Goal: Transaction & Acquisition: Purchase product/service

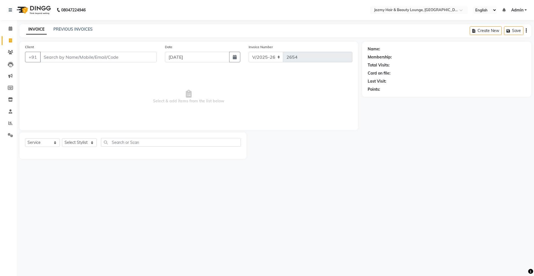
select select "759"
select select "service"
click at [136, 53] on input "Client" at bounding box center [98, 57] width 117 height 11
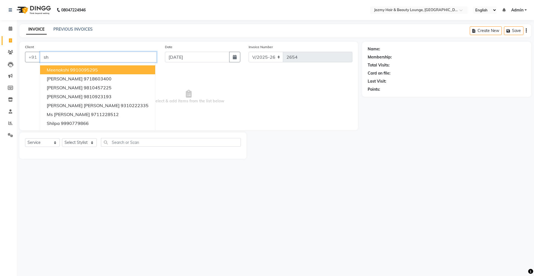
type input "s"
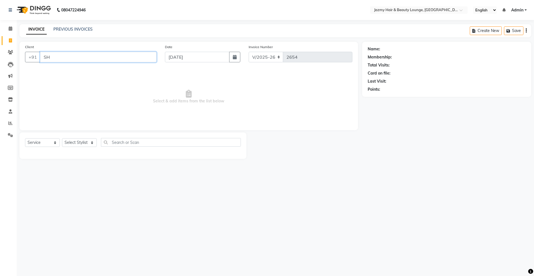
type input "S"
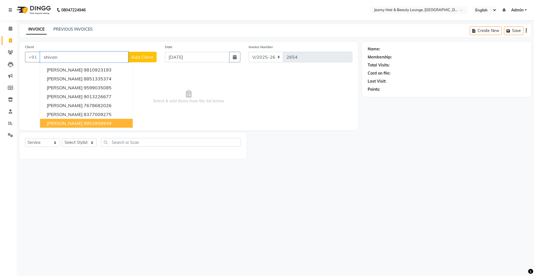
click at [84, 124] on ngb-highlight "9953958949" at bounding box center [98, 123] width 28 height 6
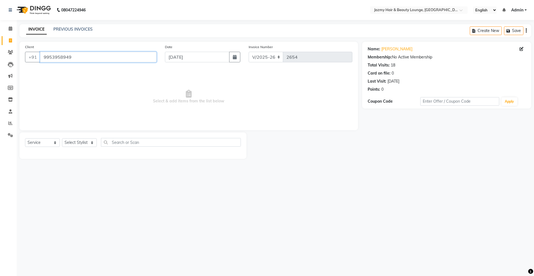
click at [116, 55] on input "9953958949" at bounding box center [98, 57] width 117 height 11
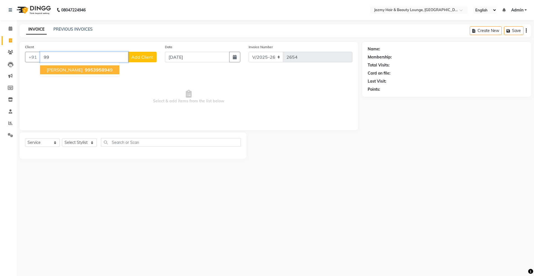
type input "9"
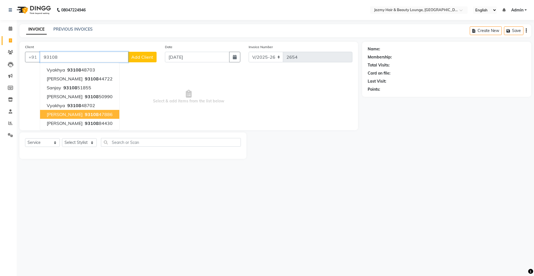
click at [90, 115] on ngb-highlight "93108 47886" at bounding box center [98, 115] width 29 height 6
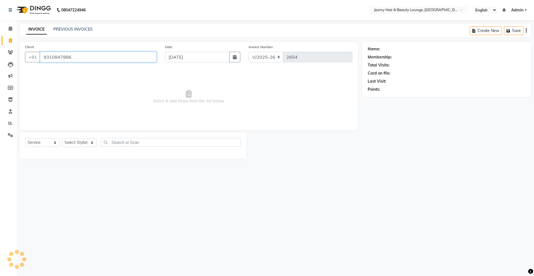
type input "9310847886"
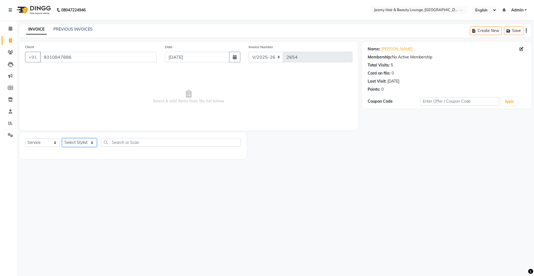
click at [77, 143] on select "Select Stylist AMIT [PERSON_NAME] [PERSON_NAME] CHASHIKA [PERSON_NAME] [PERSON_…" at bounding box center [79, 142] width 35 height 9
select select "46712"
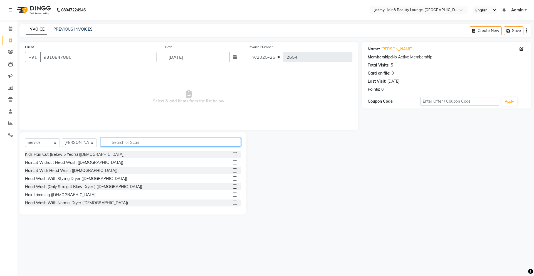
click at [142, 145] on input "text" at bounding box center [171, 142] width 140 height 9
type input "haircut"
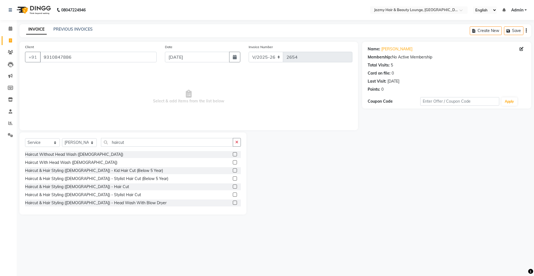
click at [233, 187] on label at bounding box center [235, 186] width 4 height 4
click at [233, 187] on input "checkbox" at bounding box center [235, 187] width 4 height 4
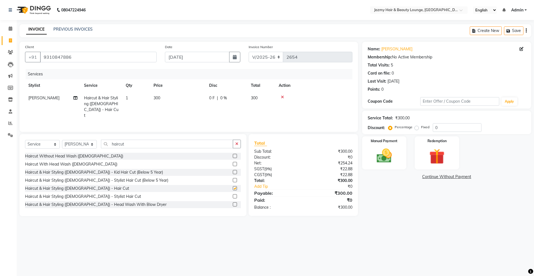
checkbox input "false"
click at [157, 95] on td "300" at bounding box center [178, 107] width 56 height 30
select select "46712"
click at [184, 100] on input "300" at bounding box center [204, 99] width 49 height 9
type input "400"
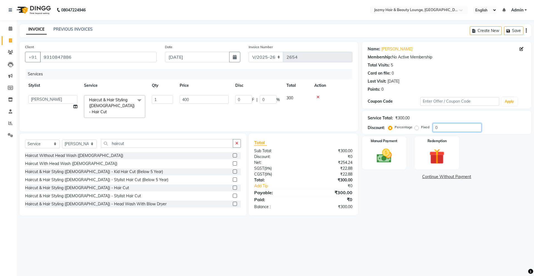
click at [433, 127] on input "0" at bounding box center [457, 127] width 49 height 9
type input "20"
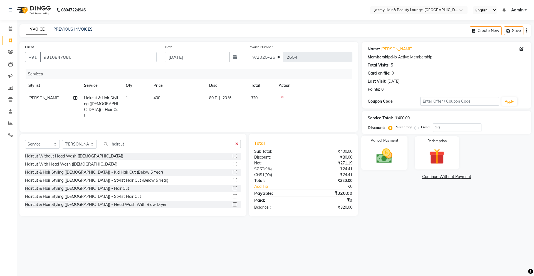
click at [391, 159] on img at bounding box center [384, 156] width 26 height 18
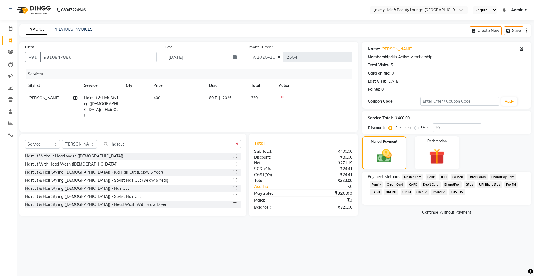
click at [376, 189] on span "CASH" at bounding box center [376, 192] width 12 height 6
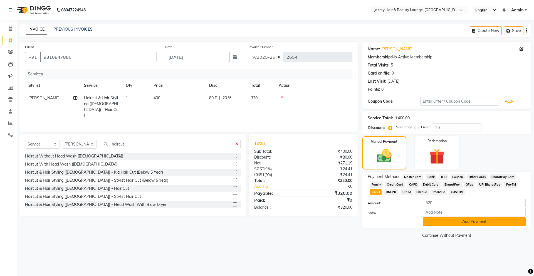
click at [449, 222] on button "Add Payment" at bounding box center [474, 221] width 103 height 9
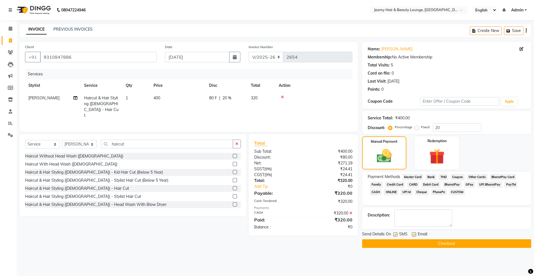
click at [449, 246] on button "Checkout" at bounding box center [446, 243] width 169 height 9
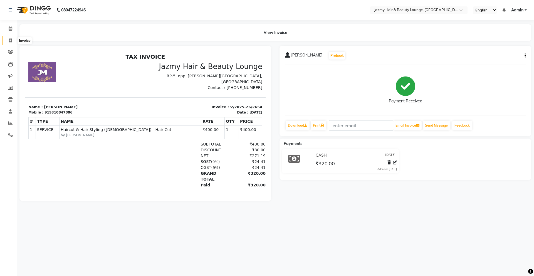
click at [12, 40] on span at bounding box center [11, 41] width 10 height 6
select select "service"
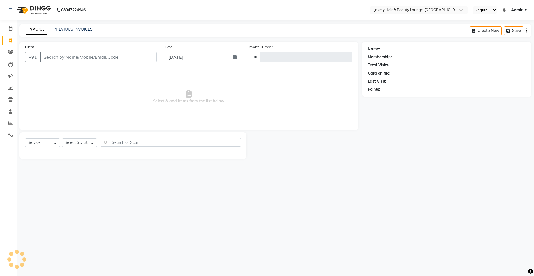
type input "2655"
select select "759"
